Goal: Task Accomplishment & Management: Use online tool/utility

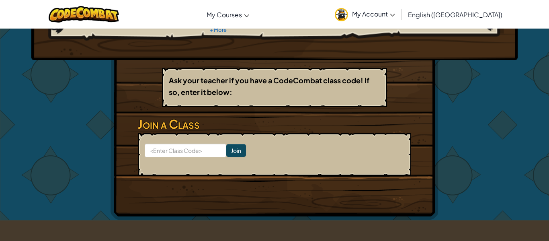
scroll to position [104, 0]
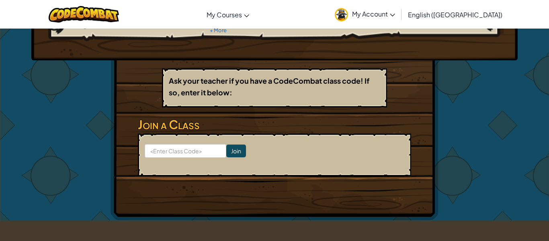
click at [165, 142] on form "Join" at bounding box center [274, 154] width 273 height 43
click at [170, 149] on input at bounding box center [186, 151] width 82 height 14
type input "JobSnowShort"
click input "Join" at bounding box center [236, 150] width 20 height 13
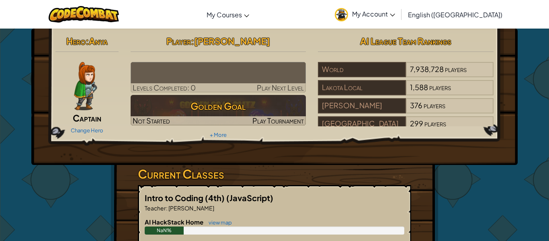
click at [218, 44] on span "[PERSON_NAME]" at bounding box center [232, 40] width 76 height 11
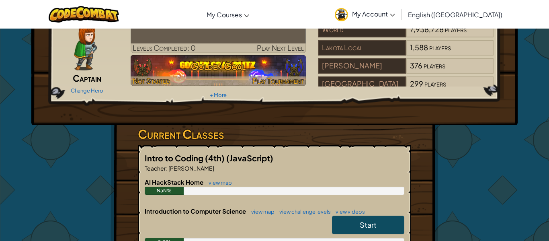
scroll to position [39, 0]
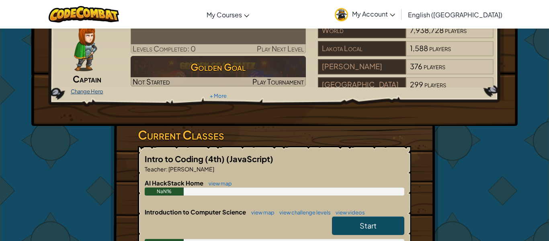
click at [88, 92] on link "Change Hero" at bounding box center [87, 91] width 33 height 6
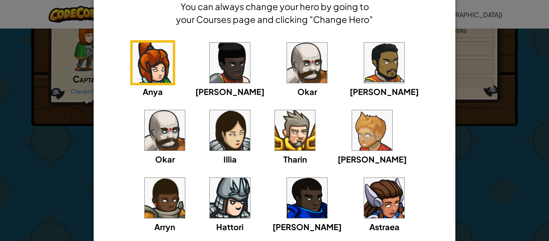
scroll to position [43, 0]
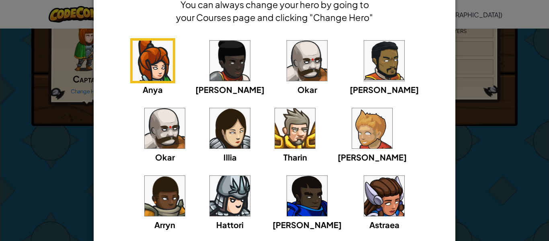
click at [156, 55] on img at bounding box center [153, 61] width 40 height 40
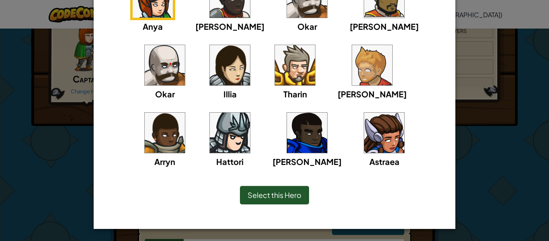
click at [294, 195] on span "Select this Hero" at bounding box center [274, 194] width 54 height 9
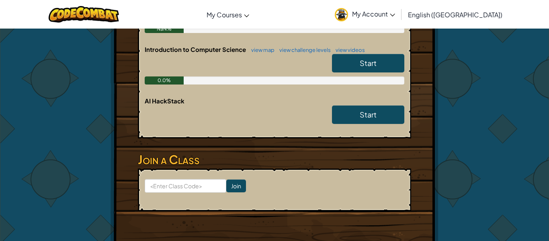
scroll to position [0, 0]
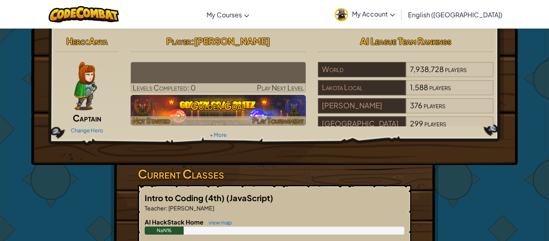
click at [243, 112] on h3 "Golden Goal" at bounding box center [218, 106] width 175 height 18
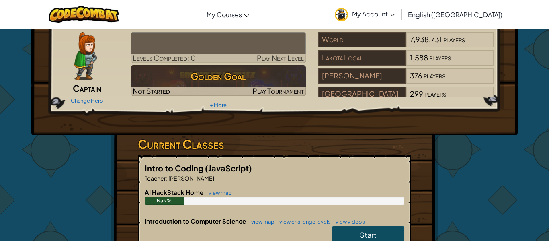
scroll to position [1, 0]
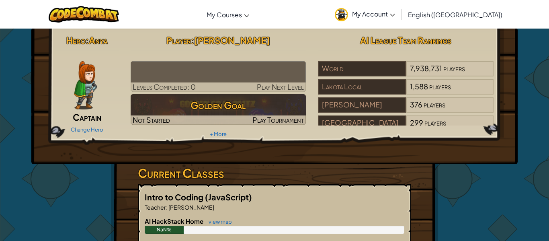
click at [212, 69] on img at bounding box center [218, 76] width 175 height 31
click at [233, 80] on img at bounding box center [218, 76] width 175 height 31
click at [202, 88] on div at bounding box center [218, 86] width 175 height 9
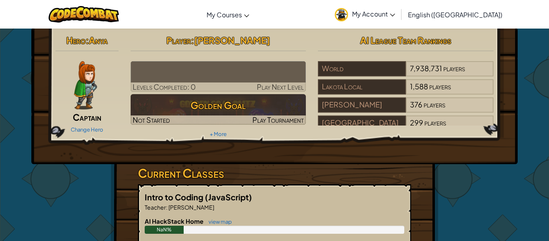
click at [268, 88] on span "Play Next Level" at bounding box center [280, 86] width 47 height 9
click at [249, 52] on hr at bounding box center [218, 55] width 175 height 8
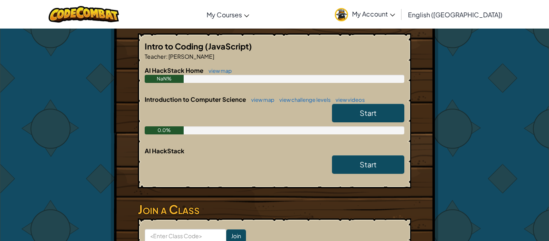
scroll to position [0, 0]
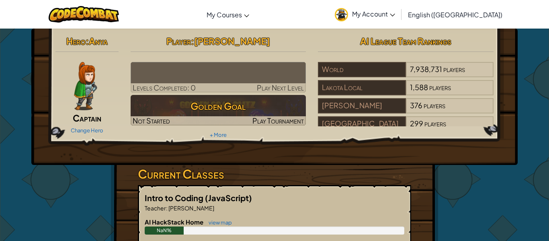
click at [204, 126] on div "Player : Rachel Ranapailee Levels Completed: 0 Play Next Level Golden Goal Not …" at bounding box center [218, 87] width 188 height 108
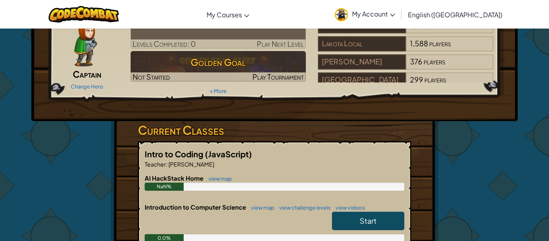
scroll to position [47, 0]
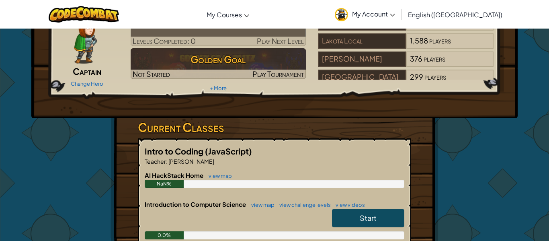
click at [364, 224] on link "Start" at bounding box center [368, 217] width 72 height 18
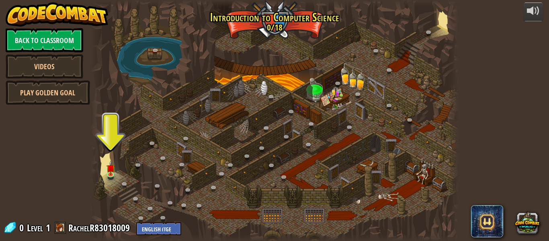
click at [118, 160] on div at bounding box center [274, 120] width 368 height 241
click at [115, 161] on div at bounding box center [274, 120] width 368 height 241
click at [110, 169] on img at bounding box center [110, 163] width 8 height 19
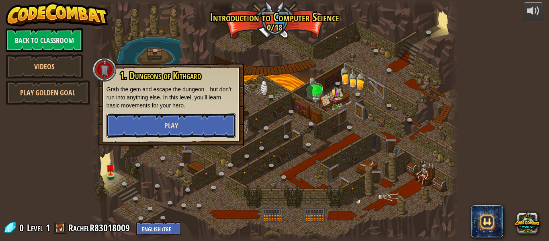
click at [129, 122] on button "Play" at bounding box center [170, 125] width 129 height 24
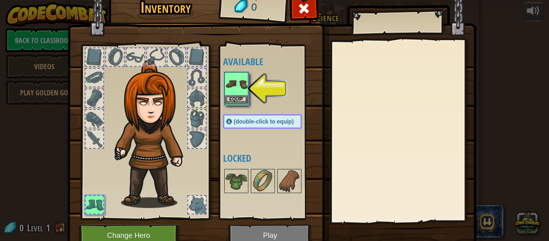
click at [245, 94] on img at bounding box center [236, 84] width 22 height 22
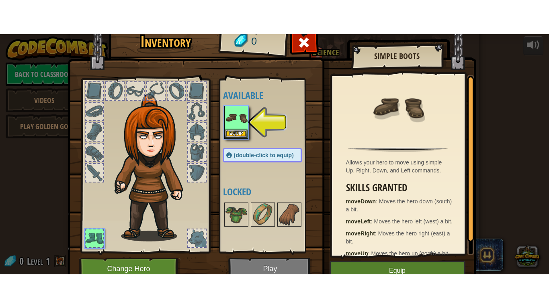
scroll to position [18, 0]
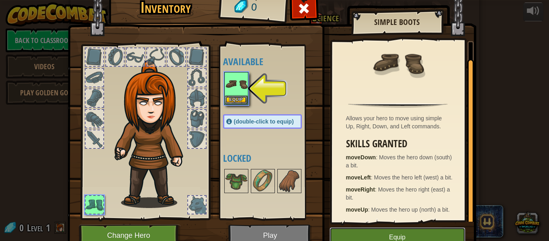
click at [380, 229] on button "Equip" at bounding box center [397, 237] width 136 height 20
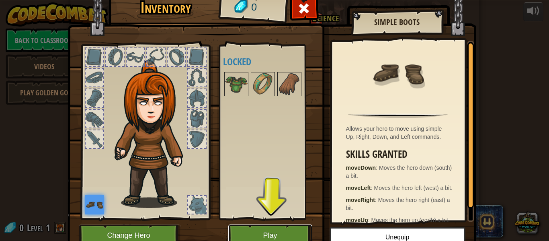
click at [269, 237] on button "Play" at bounding box center [270, 235] width 84 height 22
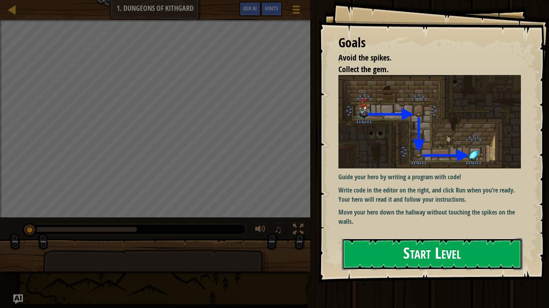
click at [452, 240] on button "Start Level" at bounding box center [432, 255] width 180 height 32
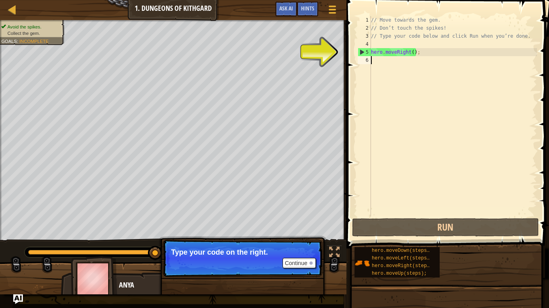
click at [377, 56] on div "// Move towards the gem. // Don’t touch the spikes! // Type your code below and…" at bounding box center [452, 124] width 167 height 217
click at [363, 52] on div "5" at bounding box center [364, 52] width 13 height 8
type textarea "hero.moveRight();"
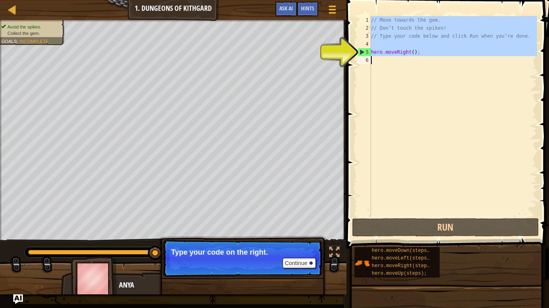
click at [362, 52] on div "5" at bounding box center [364, 52] width 13 height 8
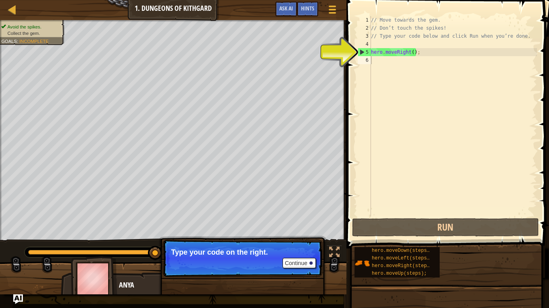
click at [357, 53] on div "1 2 3 4 5 6 // Move towards the gem. // Don’t touch the spikes! // Type your co…" at bounding box center [446, 116] width 181 height 201
click at [359, 53] on div "5" at bounding box center [364, 52] width 13 height 8
type textarea "hero.moveRight();"
click at [422, 57] on div "// Move towards the gem. // Don’t touch the spikes! // Type your code below and…" at bounding box center [452, 124] width 167 height 217
click at [395, 36] on div "// Move towards the gem. // Don’t touch the spikes! // Type your code below and…" at bounding box center [452, 124] width 167 height 217
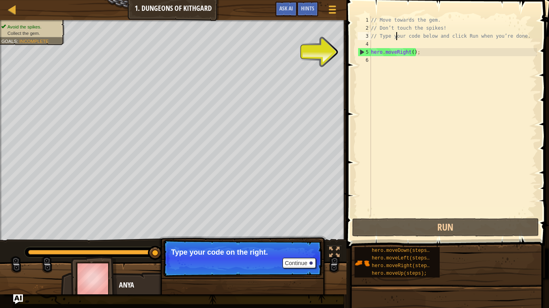
type textarea "// Type your code below and click Run when you’re done."
click at [380, 44] on div "// Move towards the gem. // Don’t touch the spikes! // Type your code below and…" at bounding box center [452, 124] width 167 height 217
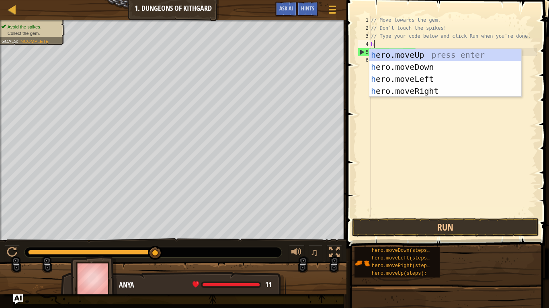
scroll to position [4, 0]
type textarea "he"
click at [412, 53] on div "he ro.moveUp press enter he ro.moveDown press enter he ro.moveLeft press enter …" at bounding box center [445, 85] width 152 height 72
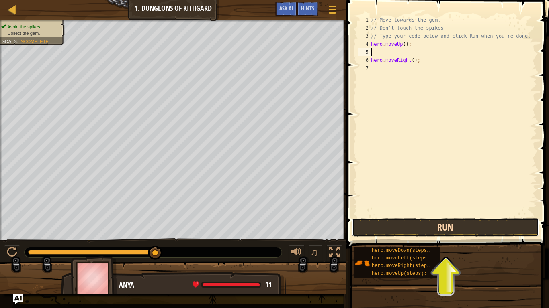
click at [433, 226] on button "Run" at bounding box center [445, 227] width 187 height 18
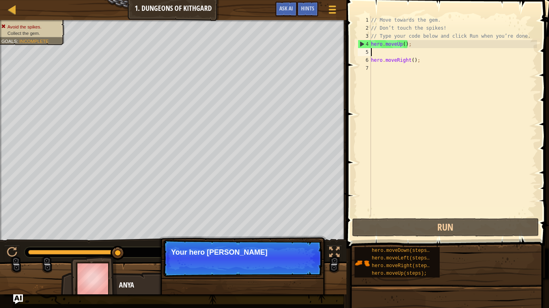
click at [402, 43] on div "// Move towards the gem. // Don’t touch the spikes! // Type your code below and…" at bounding box center [452, 124] width 167 height 217
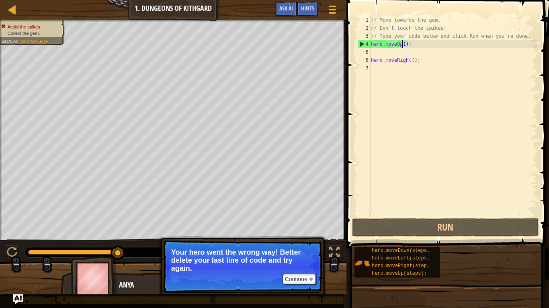
click at [400, 43] on div "// Move towards the gem. // Don’t touch the spikes! // Type your code below and…" at bounding box center [452, 124] width 167 height 217
click at [407, 61] on div "// Move towards the gem. // Don’t touch the spikes! // Type your code below and…" at bounding box center [452, 124] width 167 height 217
type textarea "hero.moveRight();"
click at [407, 61] on div "// Move towards the gem. // Don’t touch the spikes! // Type your code below and…" at bounding box center [452, 124] width 167 height 217
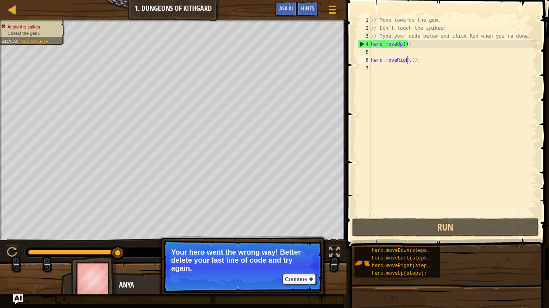
click at [424, 51] on div "// Move towards the gem. // Don’t touch the spikes! // Type your code below and…" at bounding box center [452, 124] width 167 height 217
type textarea "h"
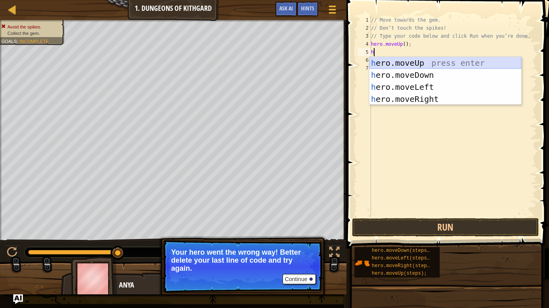
click at [439, 60] on div "h ero.moveUp press enter h ero.moveDown press enter h ero.moveLeft press enter …" at bounding box center [445, 93] width 152 height 72
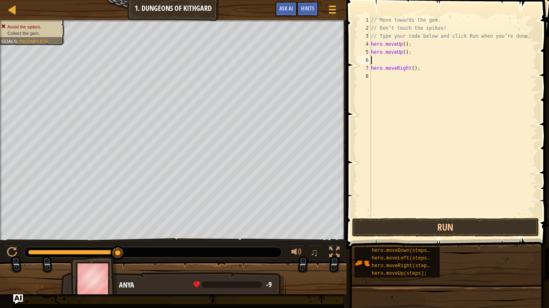
click at [405, 61] on div "// Move towards the gem. // Don’t touch the spikes! // Type your code below and…" at bounding box center [452, 124] width 167 height 217
type textarea "h"
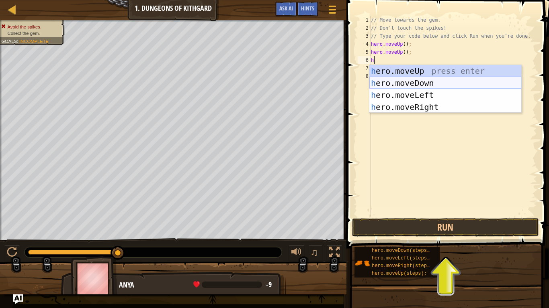
click at [418, 84] on div "h ero.moveUp press enter h ero.moveDown press enter h ero.moveLeft press enter …" at bounding box center [445, 101] width 152 height 72
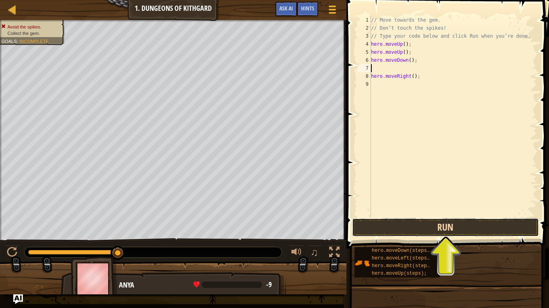
click at [502, 225] on button "Run" at bounding box center [445, 227] width 187 height 18
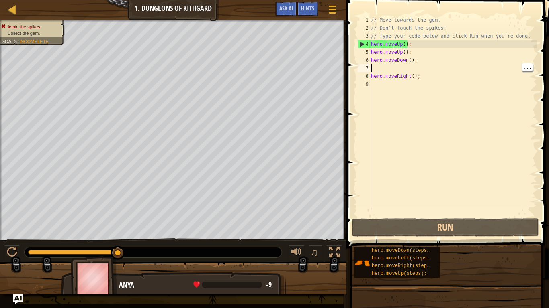
click at [412, 70] on div "// Move towards the gem. // Don’t touch the spikes! // Type your code below and…" at bounding box center [452, 124] width 167 height 217
click at [416, 65] on div "// Move towards the gem. // Don’t touch the spikes! // Type your code below and…" at bounding box center [452, 124] width 167 height 217
click at [409, 51] on div "// Move towards the gem. // Don’t touch the spikes! // Type your code below and…" at bounding box center [452, 124] width 167 height 217
click at [404, 46] on div "// Move towards the gem. // Don’t touch the spikes! // Type your code below and…" at bounding box center [452, 124] width 167 height 217
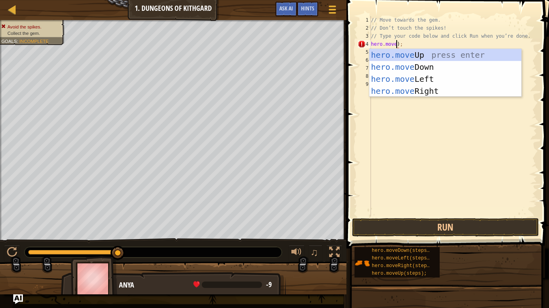
scroll to position [4, 4]
click at [445, 62] on div "hero.move Up press enter hero.move Down press enter hero.move Left press enter …" at bounding box center [445, 85] width 152 height 72
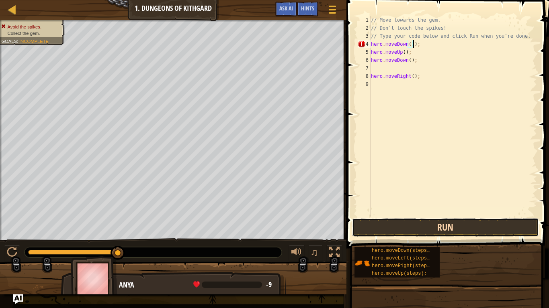
click at [478, 231] on button "Run" at bounding box center [445, 227] width 187 height 18
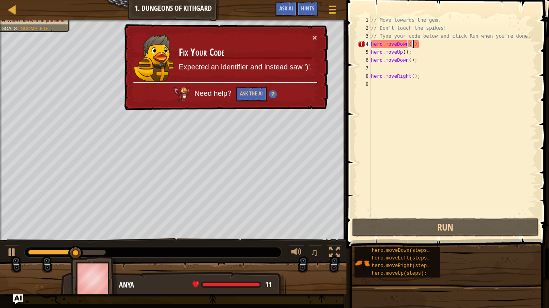
click at [315, 56] on div "× Fix Your Code Expected an identifier and instead saw ')'. Need help? Ask the …" at bounding box center [224, 67] width 205 height 87
click at [314, 37] on button "×" at bounding box center [314, 37] width 5 height 8
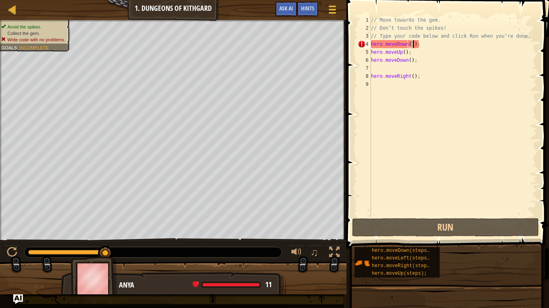
click at [431, 44] on div "// Move towards the gem. // Don’t touch the spikes! // Type your code below and…" at bounding box center [452, 124] width 167 height 217
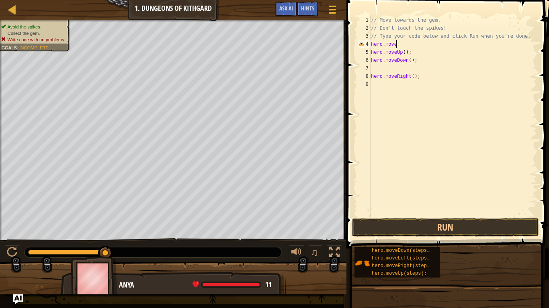
scroll to position [4, 3]
type textarea "hero.move"
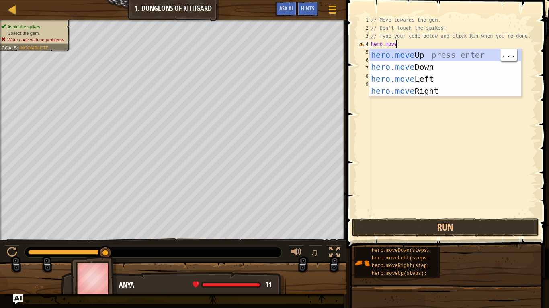
click at [480, 57] on div "hero.move Up press enter hero.move Down press enter hero.move Left press enter …" at bounding box center [445, 85] width 152 height 72
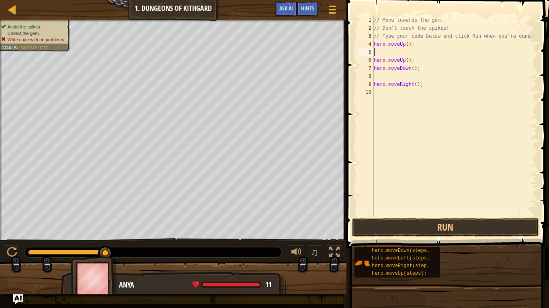
click at [524, 115] on div "// Move towards the gem. // Don’t touch the spikes! // Type your code below and…" at bounding box center [454, 124] width 165 height 217
click at [465, 222] on button "Run" at bounding box center [445, 227] width 187 height 18
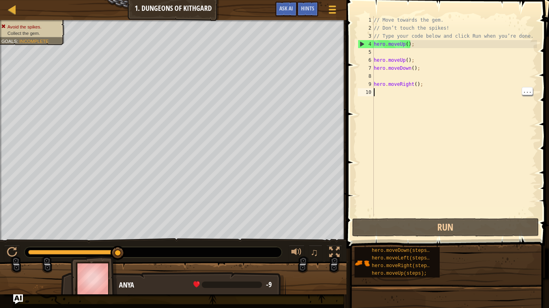
click at [463, 84] on div "// Move towards the gem. // Don’t touch the spikes! // Type your code below and…" at bounding box center [454, 124] width 165 height 217
type textarea "hero.moveRight();"
click at [531, 87] on div "..." at bounding box center [526, 83] width 11 height 8
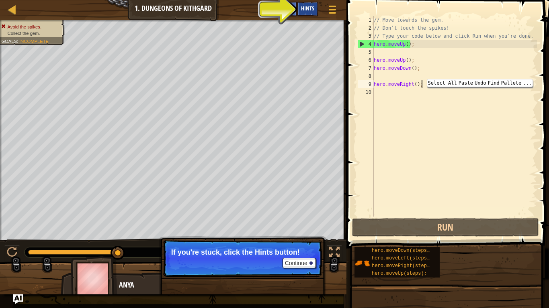
click at [313, 14] on div "Hints" at bounding box center [307, 9] width 21 height 15
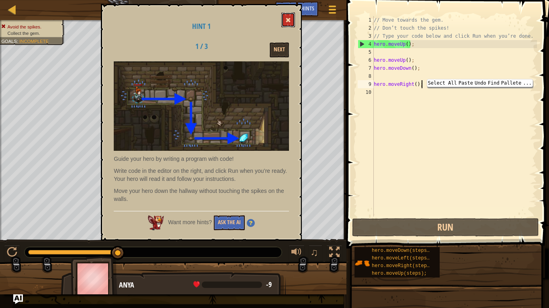
click at [288, 23] on span at bounding box center [288, 20] width 6 height 6
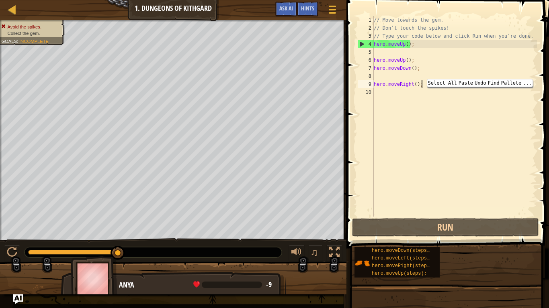
click at [439, 50] on div "// Move towards the gem. // Don’t touch the spikes! // Type your code below and…" at bounding box center [454, 124] width 165 height 217
type textarea "h"
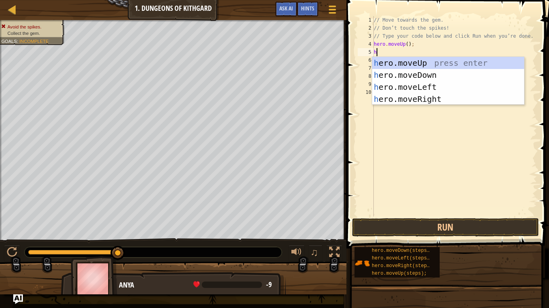
click at [488, 60] on div "h ero.moveUp press enter h ero.moveDown press enter h ero.moveLeft press enter …" at bounding box center [448, 93] width 152 height 72
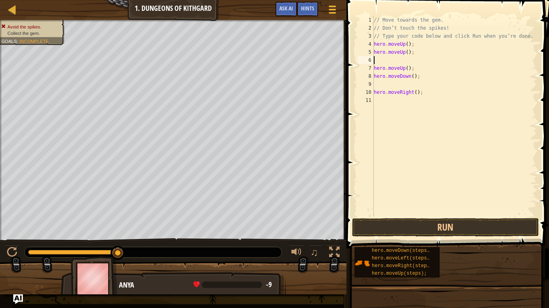
click at [455, 59] on div "// Move towards the gem. // Don’t touch the spikes! // Type your code below and…" at bounding box center [454, 124] width 165 height 217
type textarea "h"
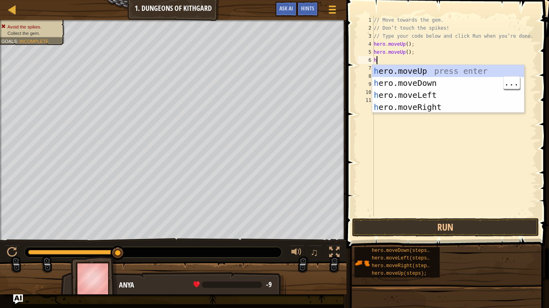
click at [451, 83] on div "h ero.moveUp press enter h ero.moveDown press enter h ero.moveLeft press enter …" at bounding box center [448, 101] width 152 height 72
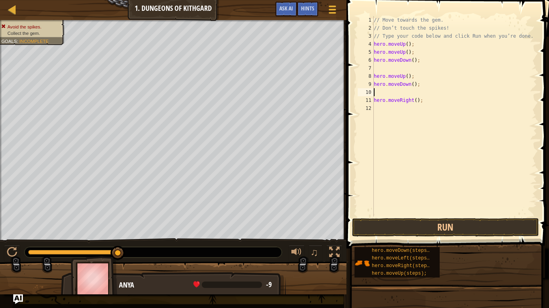
click at [426, 94] on div "// Move towards the gem. // Don’t touch the spikes! // Type your code below and…" at bounding box center [454, 124] width 165 height 217
click at [420, 98] on div "// Move towards the gem. // Don’t touch the spikes! // Type your code below and…" at bounding box center [454, 124] width 165 height 217
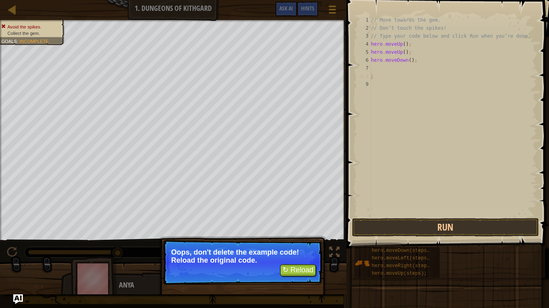
type textarea ";"
click at [293, 240] on button "↻ Reload" at bounding box center [298, 271] width 36 height 12
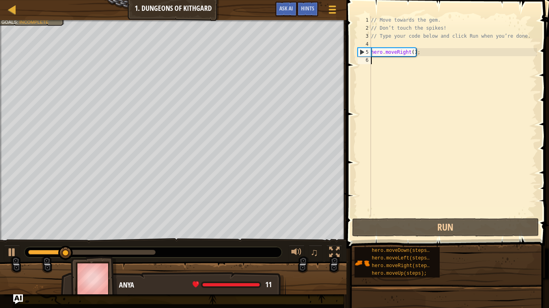
click at [416, 167] on div "// Move towards the gem. // Don’t touch the spikes! // Type your code below and…" at bounding box center [452, 124] width 167 height 217
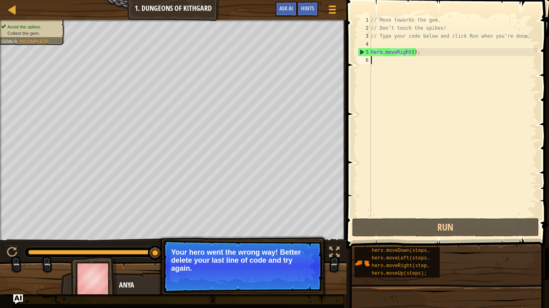
click at [382, 58] on div "// Move towards the gem. // Don’t touch the spikes! // Type your code below and…" at bounding box center [452, 124] width 167 height 217
click at [395, 52] on div "// Move towards the gem. // Don’t touch the spikes! // Type your code below and…" at bounding box center [452, 124] width 167 height 217
type textarea "hero.moveRight();"
click at [403, 59] on div "// Move towards the gem. // Don’t touch the spikes! // Type your code below and…" at bounding box center [452, 124] width 167 height 217
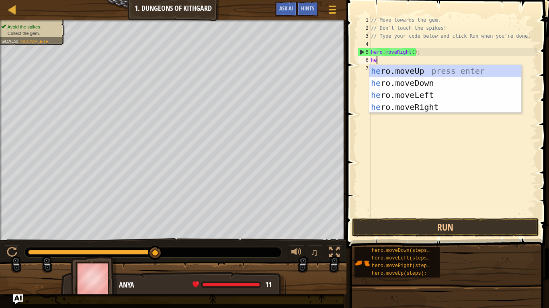
type textarea "her"
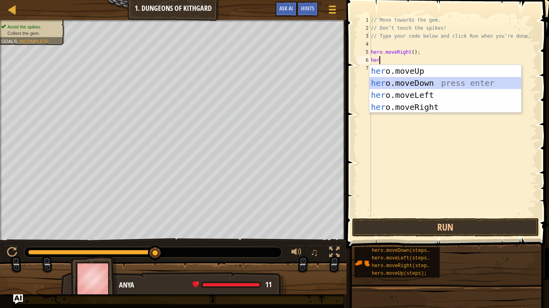
click at [416, 78] on div "her o.moveUp press enter her o.moveDown press enter her o.moveLeft press enter …" at bounding box center [445, 101] width 152 height 72
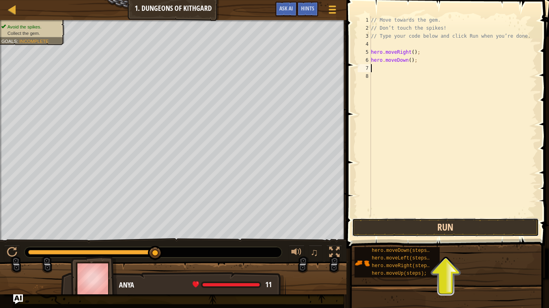
click at [442, 221] on button "Run" at bounding box center [445, 227] width 187 height 18
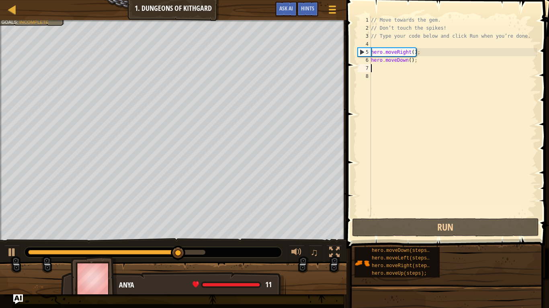
type textarea "h"
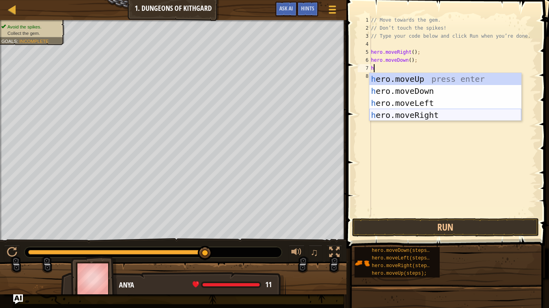
click at [417, 110] on div "h ero.moveUp press enter h ero.moveDown press enter h ero.moveLeft press enter …" at bounding box center [445, 109] width 152 height 72
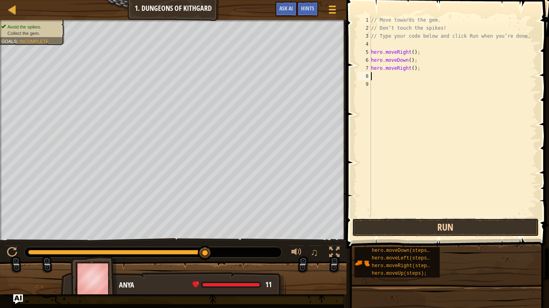
click at [411, 225] on button "Run" at bounding box center [445, 227] width 187 height 18
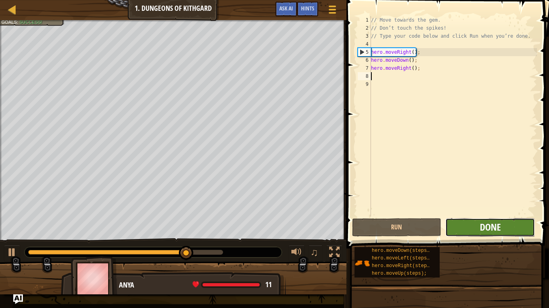
click at [488, 226] on span "Done" at bounding box center [489, 227] width 21 height 13
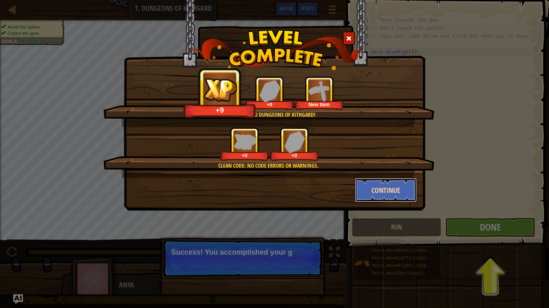
click at [397, 183] on button "Continue" at bounding box center [386, 190] width 62 height 24
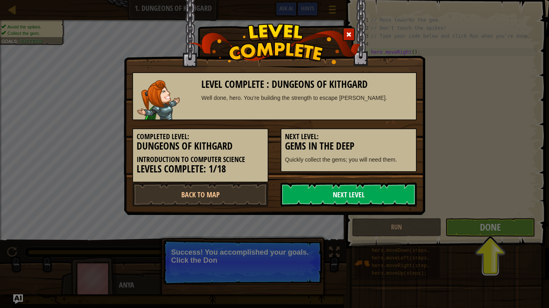
click at [396, 184] on link "Next Level" at bounding box center [348, 195] width 136 height 24
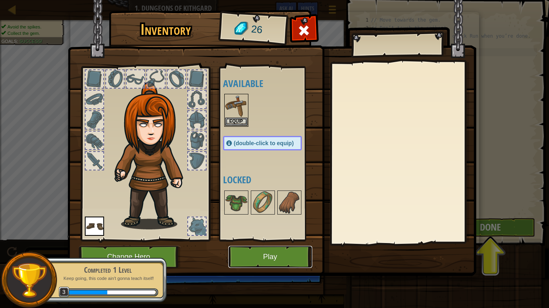
click at [242, 240] on button "Play" at bounding box center [270, 257] width 84 height 22
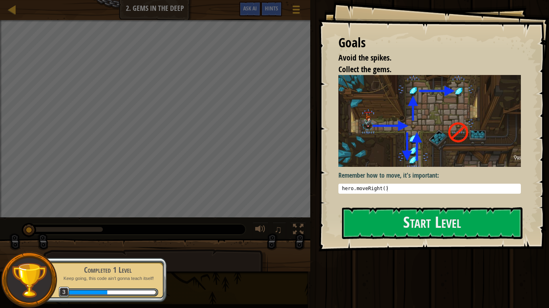
click at [387, 139] on img at bounding box center [429, 121] width 182 height 92
click at [399, 219] on button "Start Level" at bounding box center [432, 224] width 180 height 32
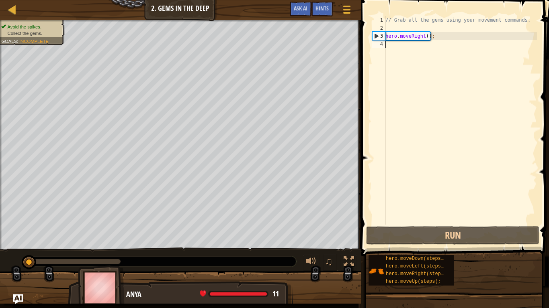
type textarea "h"
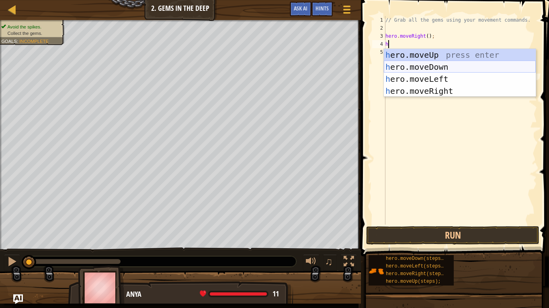
click at [424, 67] on div "h ero.moveUp press enter h ero.moveDown press enter h ero.moveLeft press enter …" at bounding box center [460, 85] width 152 height 72
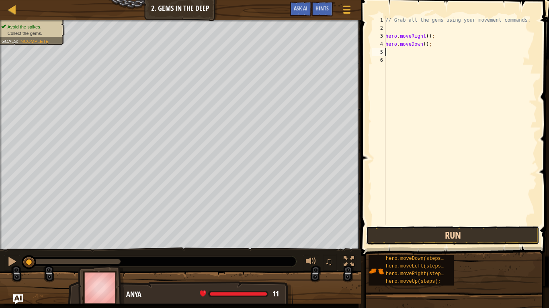
click at [420, 236] on button "Run" at bounding box center [452, 235] width 173 height 18
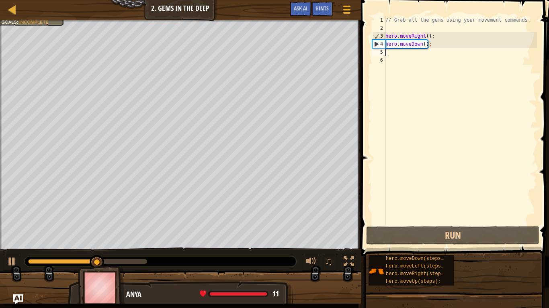
type textarea "h"
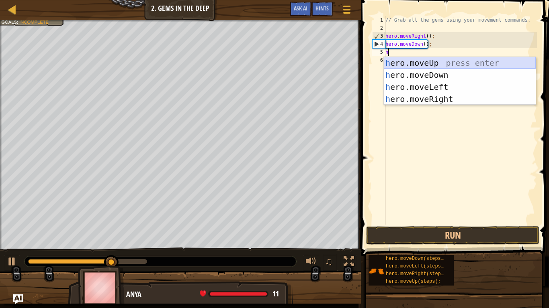
click at [418, 64] on div "h ero.moveUp press enter h ero.moveDown press enter h ero.moveLeft press enter …" at bounding box center [460, 93] width 152 height 72
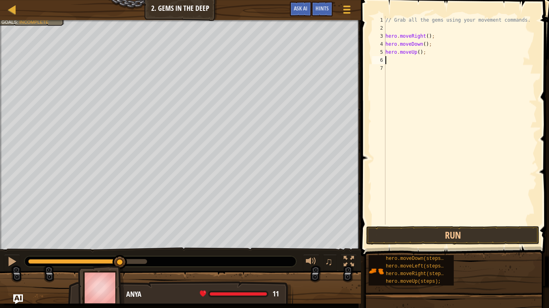
type textarea "h"
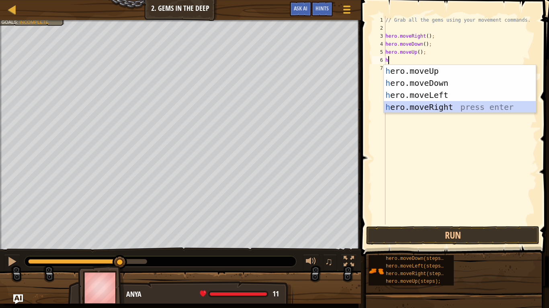
click at [426, 104] on div "h ero.moveUp press enter h ero.moveDown press enter h ero.moveLeft press enter …" at bounding box center [460, 101] width 152 height 72
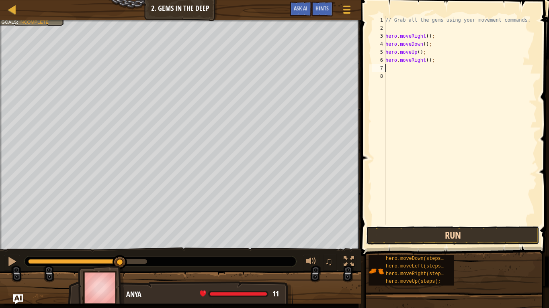
click at [423, 232] on button "Run" at bounding box center [452, 235] width 173 height 18
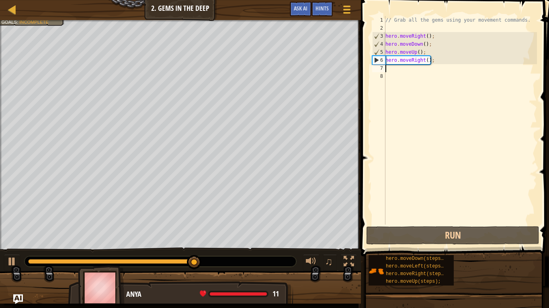
click at [422, 61] on div "// Grab all the gems using your movement commands. hero . moveRight ( ) ; hero …" at bounding box center [460, 128] width 153 height 225
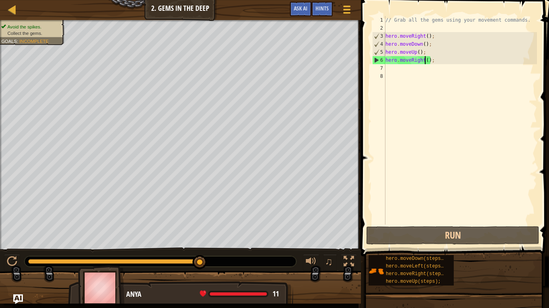
click at [424, 61] on div "// Grab all the gems using your movement commands. hero . moveRight ( ) ; hero …" at bounding box center [460, 128] width 153 height 225
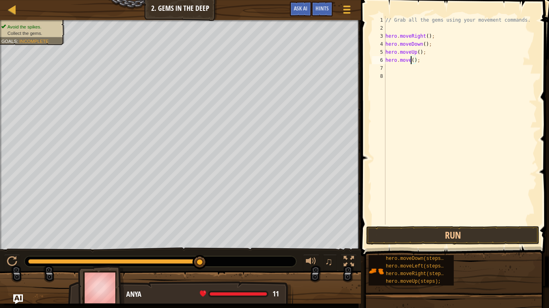
scroll to position [4, 4]
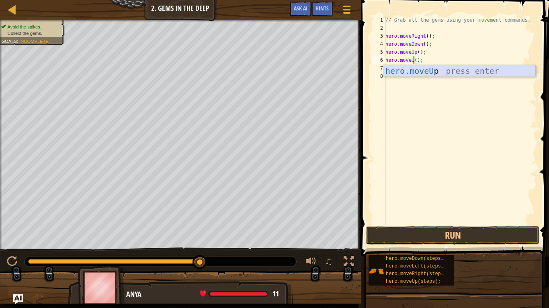
click at [430, 70] on div "hero.moveU p press enter" at bounding box center [460, 83] width 152 height 36
type textarea "hero.moveUp();"
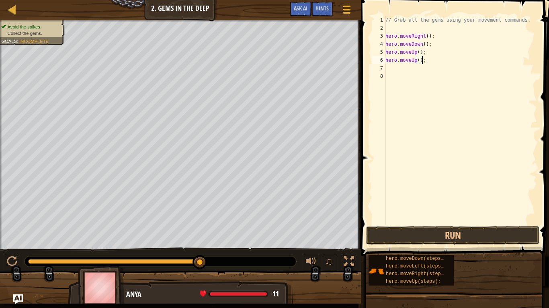
click at [401, 65] on div "// Grab all the gems using your movement commands. hero . moveRight ( ) ; hero …" at bounding box center [460, 128] width 153 height 225
type textarea "h"
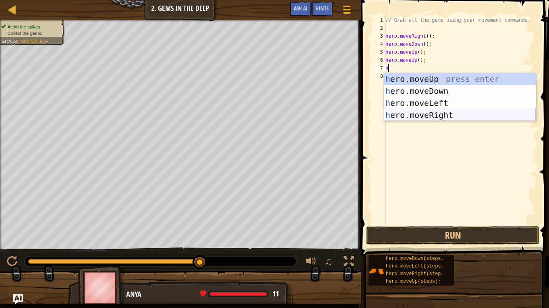
click at [425, 114] on div "h ero.moveUp press enter h ero.moveDown press enter h ero.moveLeft press enter …" at bounding box center [460, 109] width 152 height 72
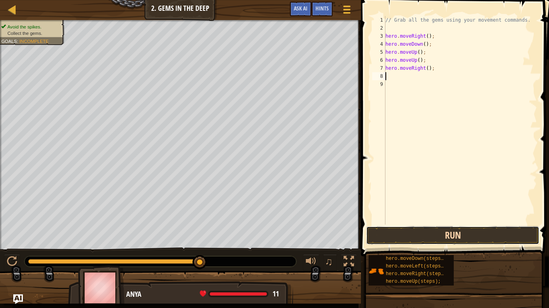
click at [455, 230] on button "Run" at bounding box center [452, 235] width 173 height 18
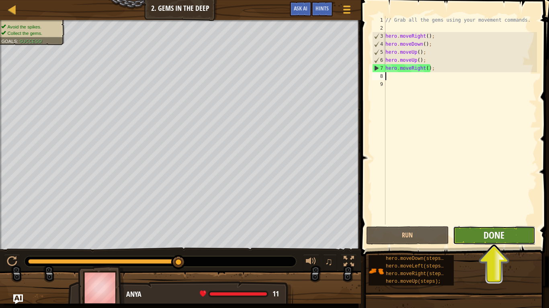
click at [494, 233] on span "Done" at bounding box center [493, 235] width 21 height 13
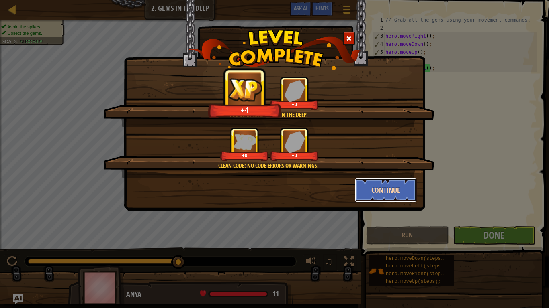
click at [381, 190] on button "Continue" at bounding box center [386, 190] width 62 height 24
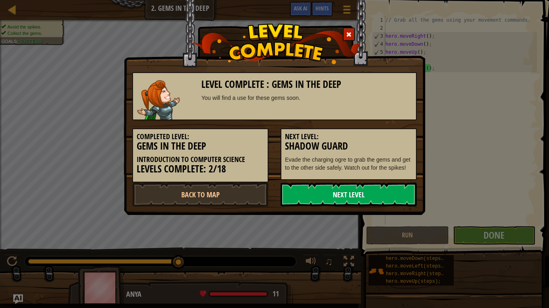
click at [387, 196] on link "Next Level" at bounding box center [348, 195] width 136 height 24
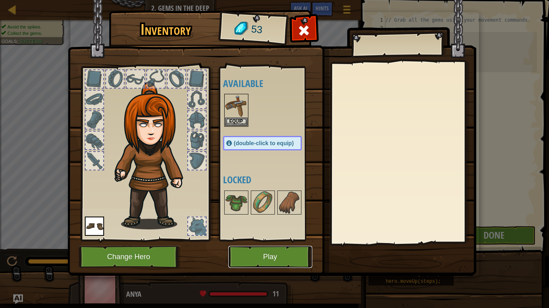
click at [292, 240] on button "Play" at bounding box center [270, 257] width 84 height 22
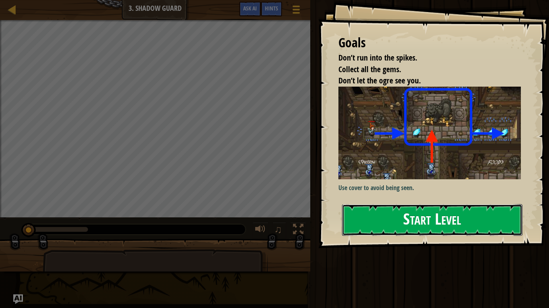
click at [416, 216] on button "Start Level" at bounding box center [432, 220] width 180 height 32
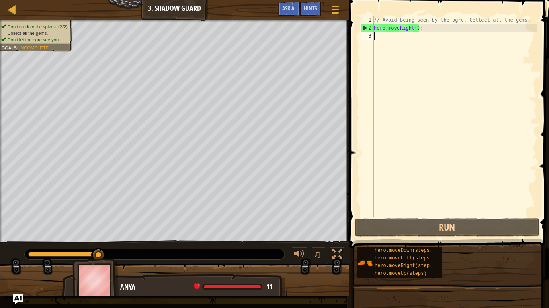
type textarea "h"
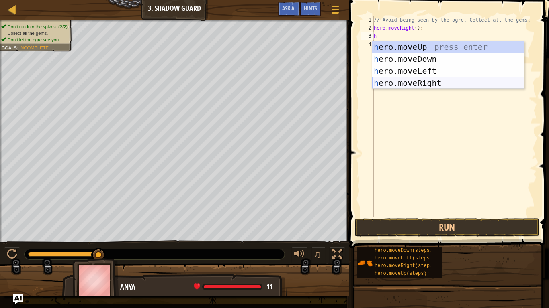
click at [407, 82] on div "h ero.moveUp press enter h ero.moveDown press enter h ero.moveLeft press enter …" at bounding box center [448, 77] width 152 height 72
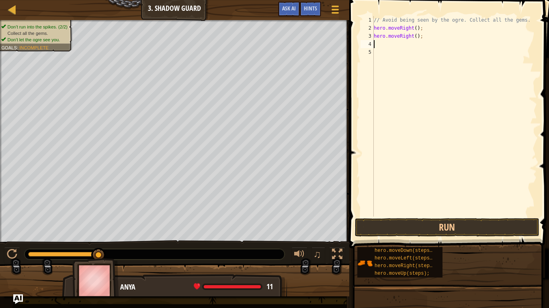
type textarea "m"
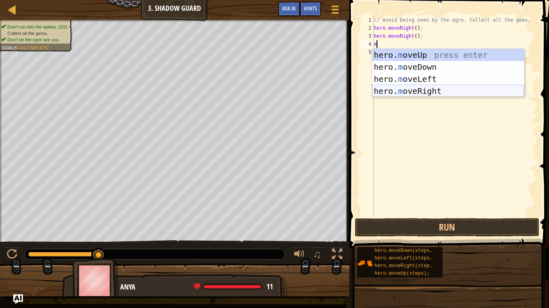
click at [411, 91] on div "hero. m oveUp press enter hero. m oveDown press enter hero. m oveLeft press ent…" at bounding box center [448, 85] width 152 height 72
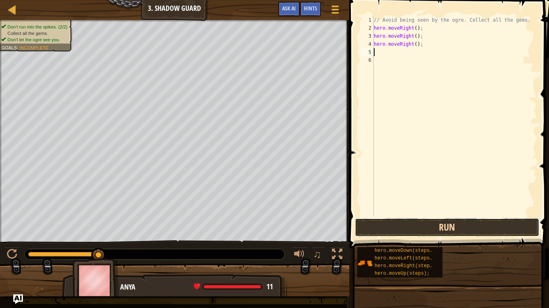
click at [428, 218] on button "Run" at bounding box center [447, 227] width 184 height 18
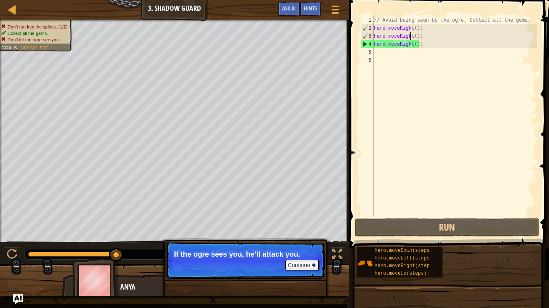
click at [410, 39] on div "// Avoid being seen by the ogre. Collect all the gems. hero . moveRight ( ) ; h…" at bounding box center [454, 124] width 165 height 217
click at [412, 47] on div "// Avoid being seen by the ogre. Collect all the gems. hero . moveRight ( ) ; h…" at bounding box center [454, 124] width 165 height 217
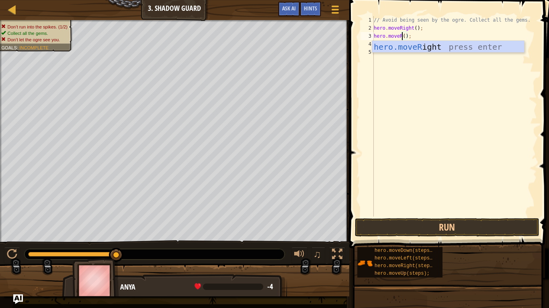
scroll to position [4, 4]
click at [415, 47] on div "hero.moveR ight press enter" at bounding box center [448, 59] width 152 height 36
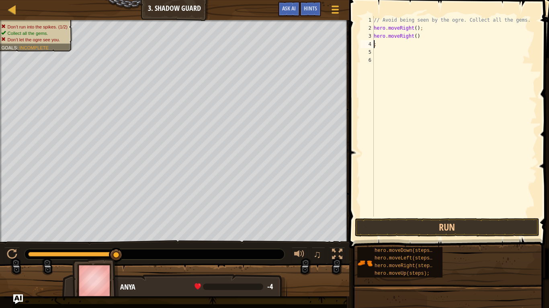
scroll to position [4, 0]
type textarea "hero.moveRight();"
click at [414, 49] on div "// Avoid being seen by the ogre. Collect all the gems. hero . moveRight ( ) ; h…" at bounding box center [454, 124] width 165 height 217
click at [400, 43] on div "// Avoid being seen by the ogre. Collect all the gems. hero . moveRight ( ) ; h…" at bounding box center [454, 124] width 165 height 217
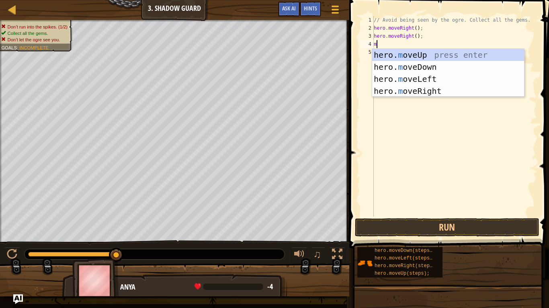
type textarea "mo"
click at [406, 55] on div "hero. mo veUp press enter hero. mo veDown press enter hero. mo veLeft press ent…" at bounding box center [448, 85] width 152 height 72
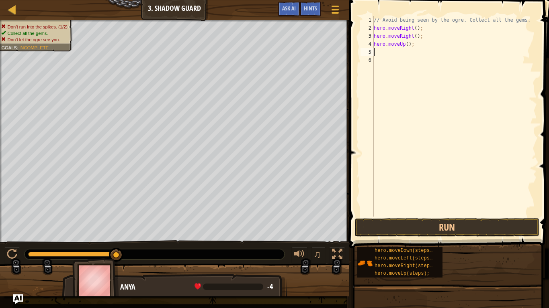
scroll to position [4, 0]
type textarea "m"
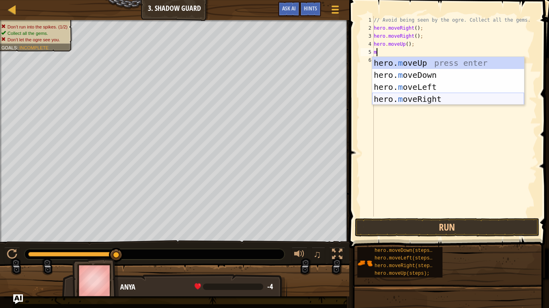
click at [412, 99] on div "hero. m oveUp press enter hero. m oveDown press enter hero. m oveLeft press ent…" at bounding box center [448, 93] width 152 height 72
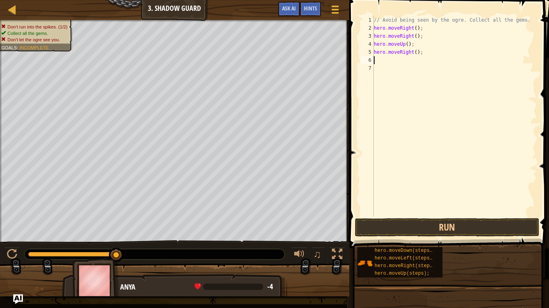
type textarea "m"
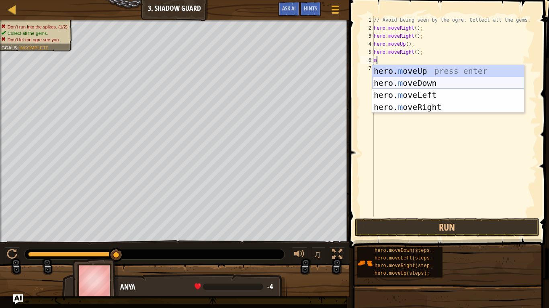
click at [404, 80] on div "hero. m oveUp press enter hero. m oveDown press enter hero. m oveLeft press ent…" at bounding box center [448, 101] width 152 height 72
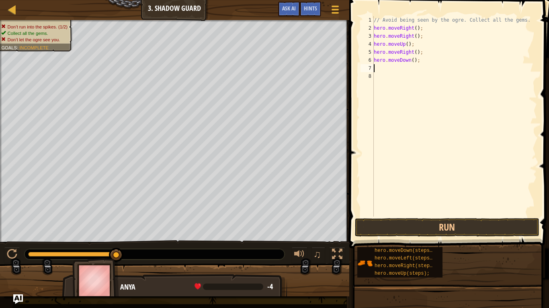
type textarea "m"
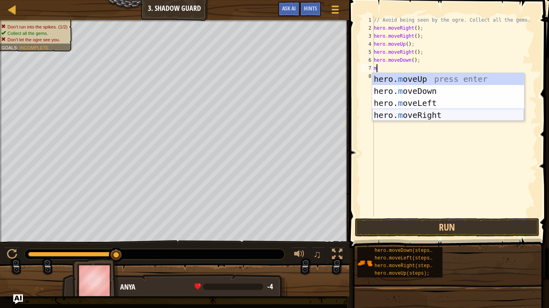
click at [423, 113] on div "hero. m oveUp press enter hero. m oveDown press enter hero. m oveLeft press ent…" at bounding box center [448, 109] width 152 height 72
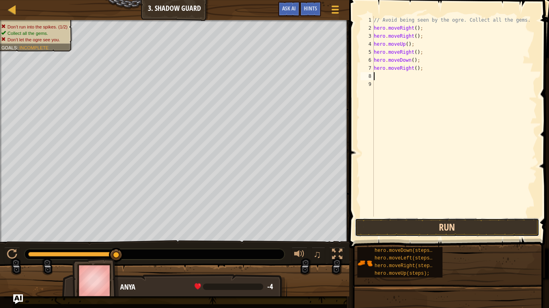
click at [412, 228] on button "Run" at bounding box center [447, 227] width 184 height 18
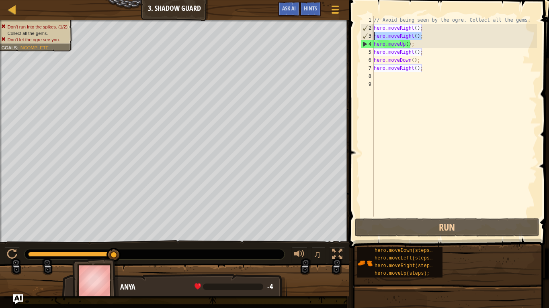
drag, startPoint x: 423, startPoint y: 37, endPoint x: 372, endPoint y: 37, distance: 50.6
click at [372, 37] on div "1 2 3 4 5 6 7 8 9 // Avoid being seen by the ogre. Collect all the gems. hero .…" at bounding box center [448, 116] width 178 height 201
type textarea "hero.moveRight();"
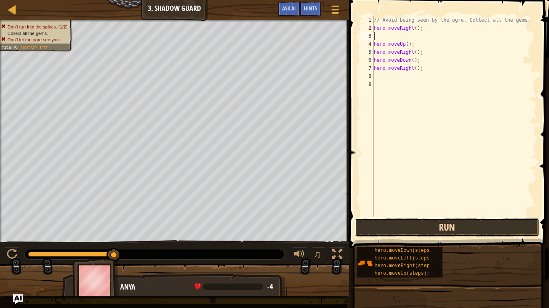
click at [412, 221] on button "Run" at bounding box center [447, 227] width 184 height 18
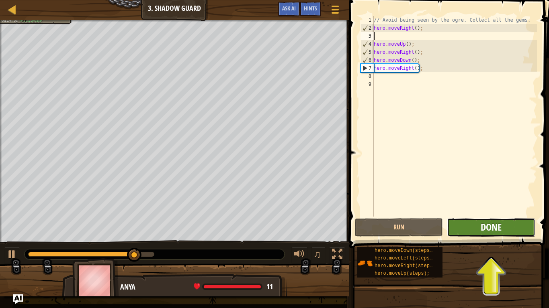
click at [483, 224] on span "Done" at bounding box center [490, 227] width 21 height 13
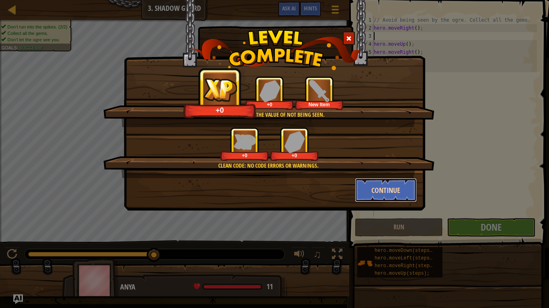
click at [386, 185] on button "Continue" at bounding box center [386, 190] width 62 height 24
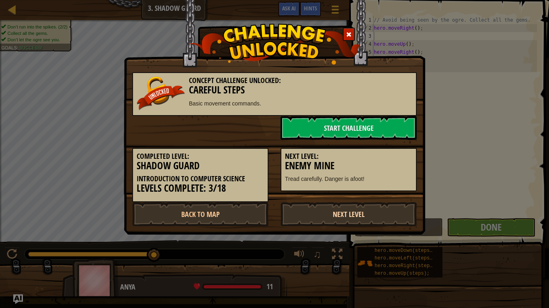
click at [338, 212] on link "Next Level" at bounding box center [348, 214] width 136 height 24
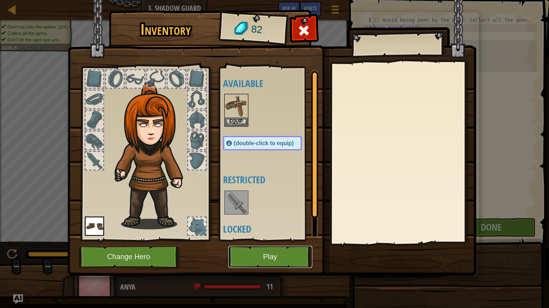
click at [275, 240] on button "Play" at bounding box center [270, 257] width 84 height 22
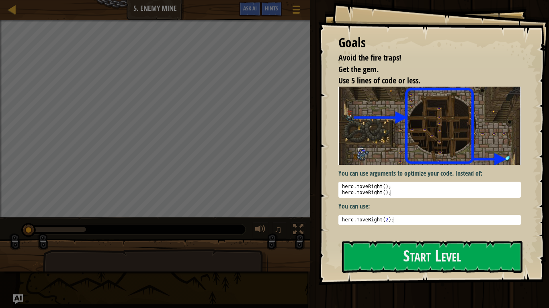
click at [422, 155] on img at bounding box center [429, 126] width 182 height 78
click at [427, 240] on button "Start Level" at bounding box center [432, 257] width 180 height 32
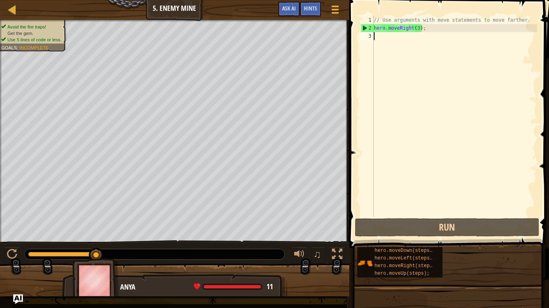
type textarea "m"
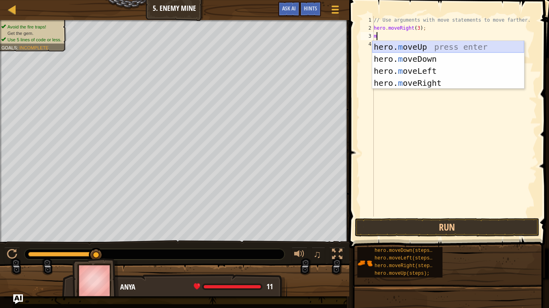
click at [382, 54] on div "hero. m oveUp press enter hero. m oveDown press enter hero. m oveLeft press ent…" at bounding box center [448, 77] width 152 height 72
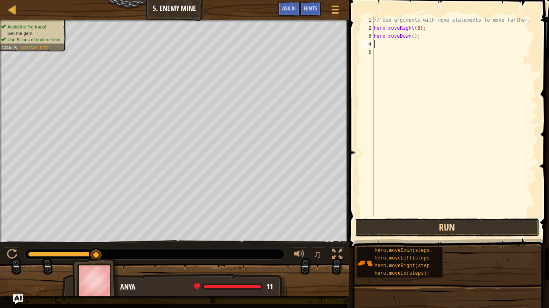
click at [411, 227] on button "Run" at bounding box center [447, 227] width 184 height 18
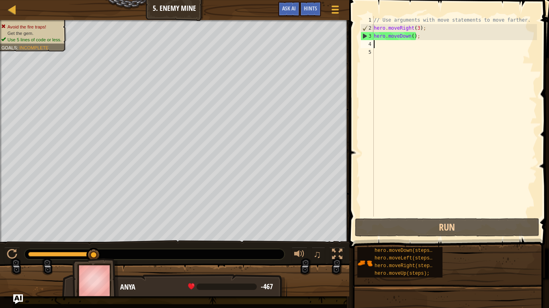
click at [402, 37] on div "// Use arguments with move statements to move farther. hero . moveRight ( 3 ) ;…" at bounding box center [454, 124] width 165 height 217
click at [413, 37] on div "// Use arguments with move statements to move farther. hero . moveRight ( 3 ) ;…" at bounding box center [454, 124] width 165 height 217
click at [411, 37] on div "// Use arguments with move statements to move farther. hero . moveRight ( 3 ) ;…" at bounding box center [454, 124] width 165 height 217
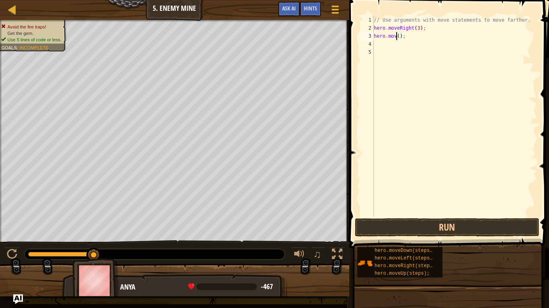
scroll to position [4, 4]
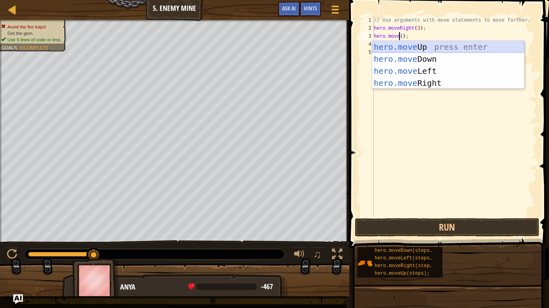
click at [430, 42] on div "hero.move Up press enter hero.move Down press enter hero.move Left press enter …" at bounding box center [448, 77] width 152 height 72
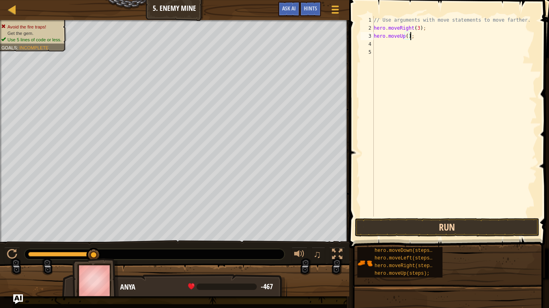
type textarea "hero.moveUp();"
click at [459, 225] on button "Run" at bounding box center [447, 227] width 184 height 18
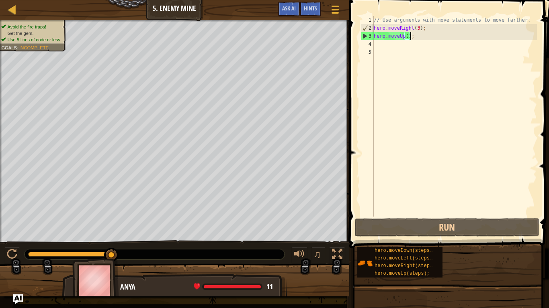
click at [376, 45] on div "// Use arguments with move statements to move farther. hero . moveRight ( 3 ) ;…" at bounding box center [454, 124] width 165 height 217
type textarea "m"
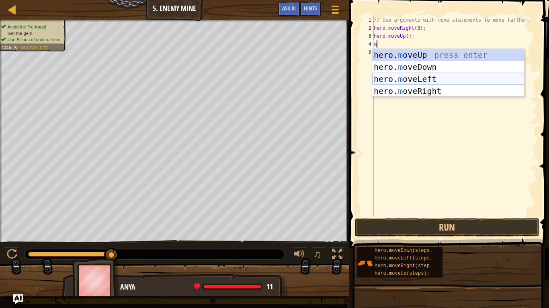
click at [384, 78] on div "hero. m oveUp press enter hero. m oveDown press enter hero. m oveLeft press ent…" at bounding box center [448, 85] width 152 height 72
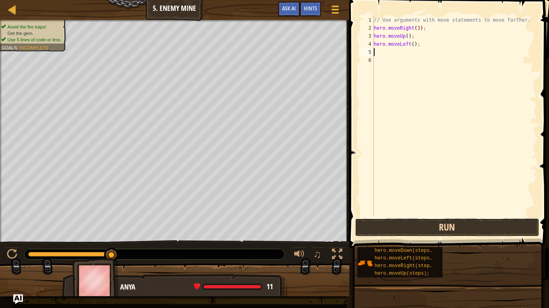
click at [367, 223] on button "Run" at bounding box center [447, 227] width 184 height 18
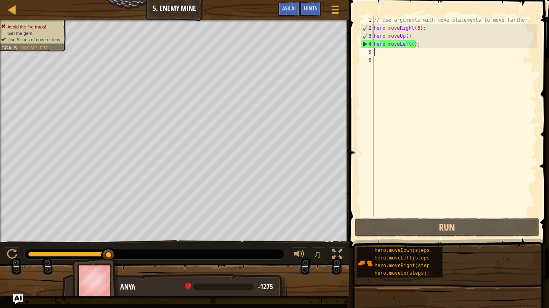
click at [414, 46] on div "// Use arguments with move statements to move farther. hero . moveRight ( 3 ) ;…" at bounding box center [454, 124] width 165 height 217
click at [406, 45] on div "// Use arguments with move statements to move farther. hero . moveRight ( 3 ) ;…" at bounding box center [454, 124] width 165 height 217
click at [409, 44] on div "// Use arguments with move statements to move farther. hero . moveRight ( 3 ) ;…" at bounding box center [454, 124] width 165 height 217
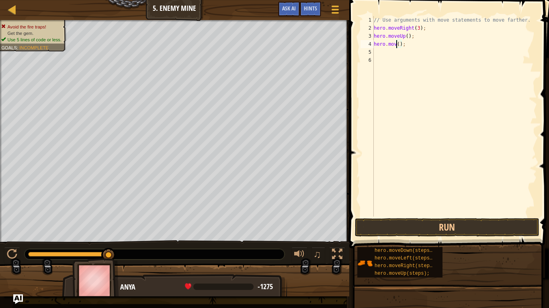
scroll to position [4, 4]
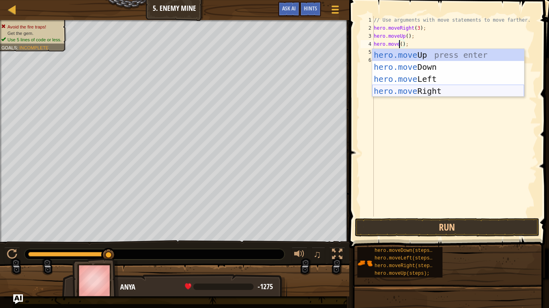
click at [427, 89] on div "hero.move Up press enter hero.move Down press enter hero.move Left press enter …" at bounding box center [448, 85] width 152 height 72
type textarea "hero.moveRight();"
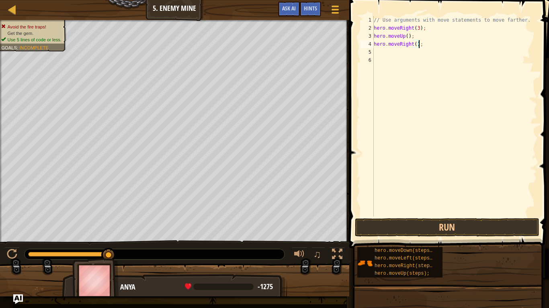
click at [392, 53] on div "// Use arguments with move statements to move farther. hero . moveRight ( 3 ) ;…" at bounding box center [454, 124] width 165 height 217
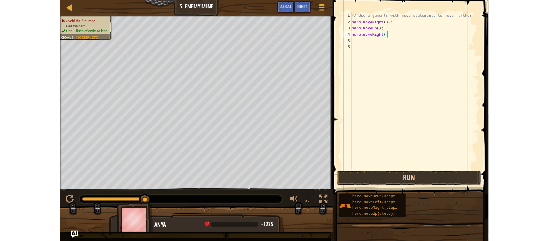
scroll to position [4, 0]
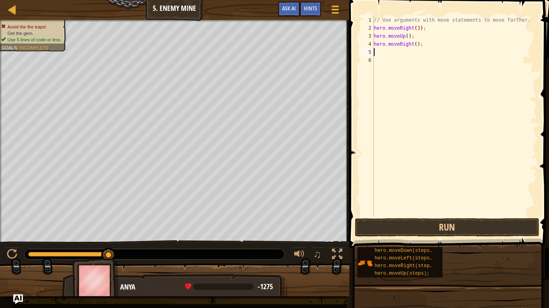
type textarea "h"
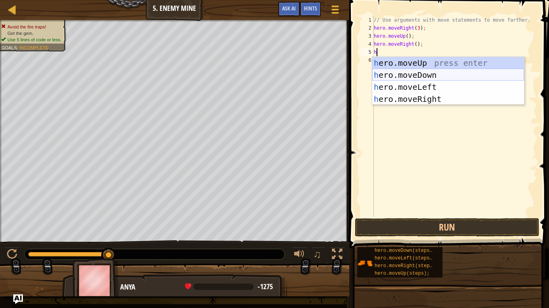
click at [396, 71] on div "h ero.moveUp press enter h ero.moveDown press enter h ero.moveLeft press enter …" at bounding box center [448, 93] width 152 height 72
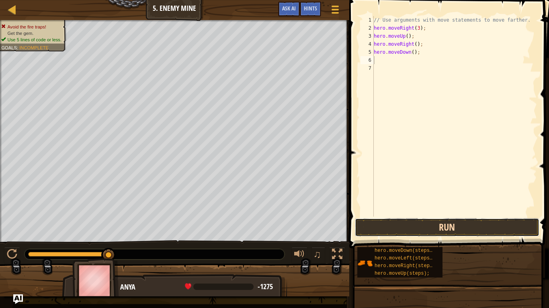
click at [410, 227] on button "Run" at bounding box center [447, 227] width 184 height 18
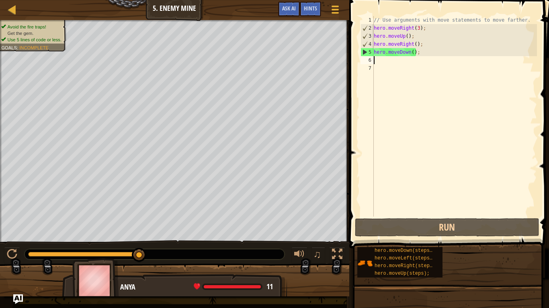
click at [386, 60] on div "// Use arguments with move statements to move farther. hero . moveRight ( 3 ) ;…" at bounding box center [454, 124] width 165 height 217
type textarea "h"
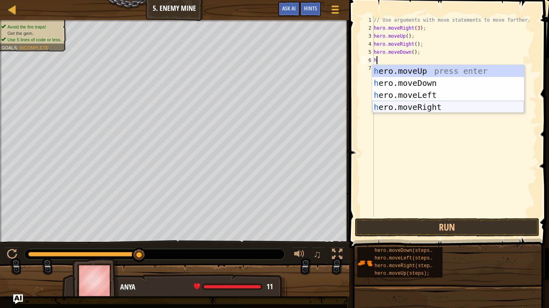
click at [409, 110] on div "h ero.moveUp press enter h ero.moveDown press enter h ero.moveLeft press enter …" at bounding box center [448, 101] width 152 height 72
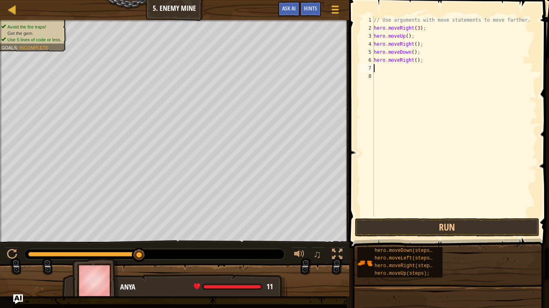
type textarea "h"
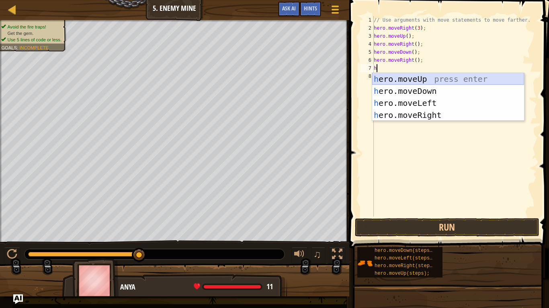
click at [404, 80] on div "h ero.moveUp press enter h ero.moveDown press enter h ero.moveLeft press enter …" at bounding box center [448, 109] width 152 height 72
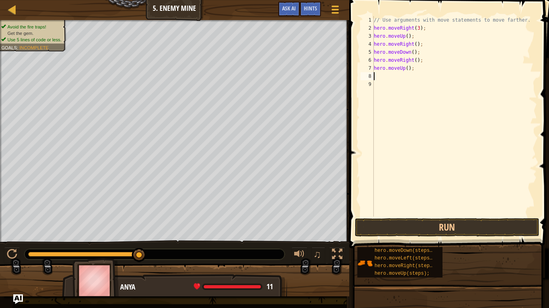
type textarea "h"
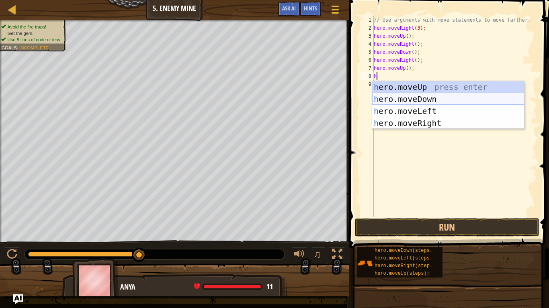
click at [412, 98] on div "h ero.moveUp press enter h ero.moveDown press enter h ero.moveLeft press enter …" at bounding box center [448, 117] width 152 height 72
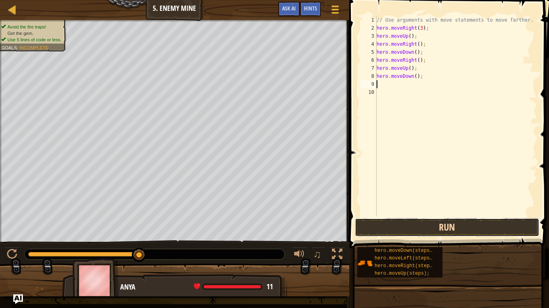
click at [411, 224] on button "Run" at bounding box center [447, 227] width 184 height 18
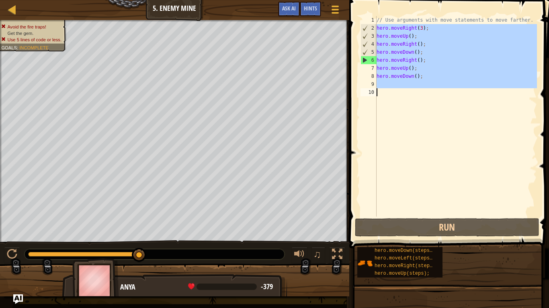
drag, startPoint x: 377, startPoint y: 28, endPoint x: 447, endPoint y: 112, distance: 109.5
click at [447, 112] on div "// Use arguments with move statements to move farther. hero . moveRight ( 3 ) ;…" at bounding box center [456, 124] width 162 height 217
